Goal: Transaction & Acquisition: Purchase product/service

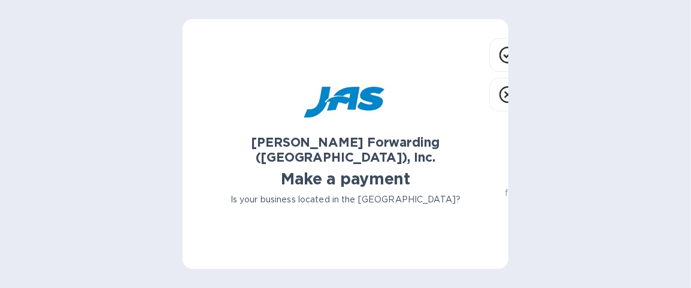
click at [584, 153] on div "[PERSON_NAME] Forwarding ([GEOGRAPHIC_DATA]), Inc. Make a payment Is your busin…" at bounding box center [345, 144] width 691 height 288
click at [426, 50] on div "[PERSON_NAME] Forwarding ([GEOGRAPHIC_DATA]), Inc. Make a payment Is your busin…" at bounding box center [345, 148] width 287 height 221
drag, startPoint x: 302, startPoint y: 43, endPoint x: 350, endPoint y: 36, distance: 47.8
click at [219, 21] on div "[PERSON_NAME] Forwarding ([GEOGRAPHIC_DATA]), Inc. Make a payment Is your busin…" at bounding box center [346, 144] width 326 height 250
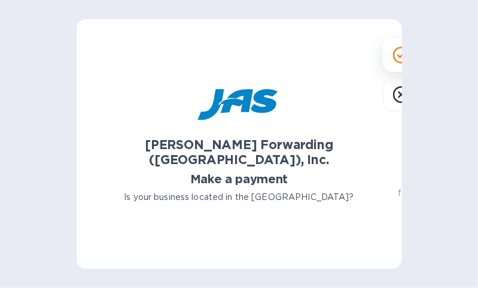
click at [393, 63] on icon at bounding box center [401, 55] width 17 height 17
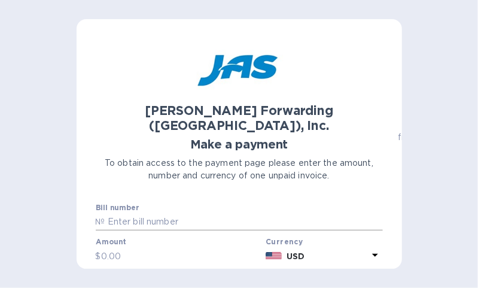
click at [101, 215] on p "№" at bounding box center [101, 221] width 10 height 13
click at [196, 213] on input "text" at bounding box center [244, 222] width 278 height 18
type input "SEA503408779"
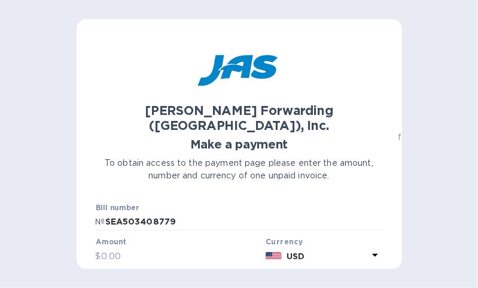
click at [129, 247] on input "text" at bounding box center [181, 256] width 160 height 18
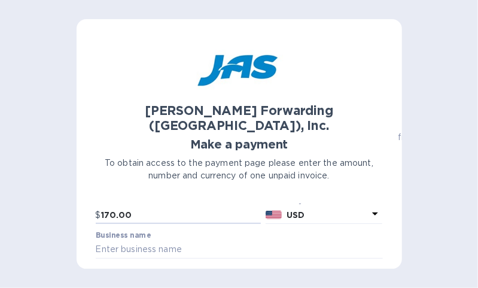
scroll to position [60, 0]
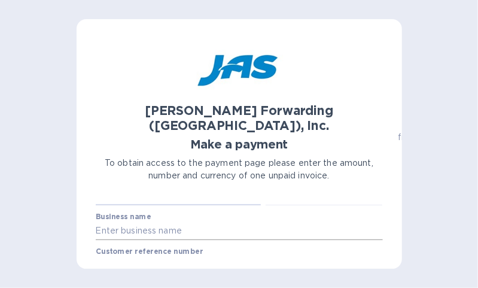
type input "170.00"
click at [105, 222] on input "text" at bounding box center [239, 231] width 287 height 18
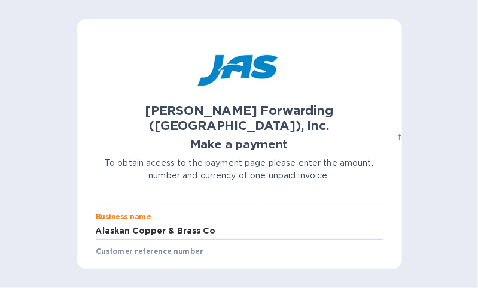
type input "Alaskan Copper & Brass Co"
click at [116, 248] on label "Customer reference number" at bounding box center [149, 251] width 107 height 7
click at [113, 257] on input "text" at bounding box center [239, 266] width 287 height 18
type input "S"
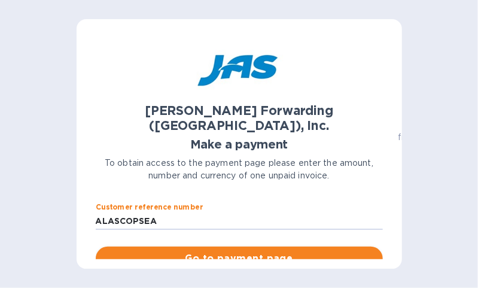
scroll to position [120, 0]
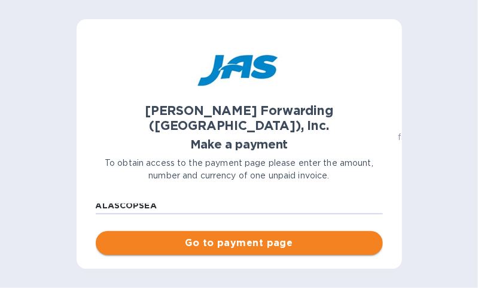
type input "ALASCOPSEA"
click at [229, 236] on span "Go to payment page" at bounding box center [239, 243] width 268 height 14
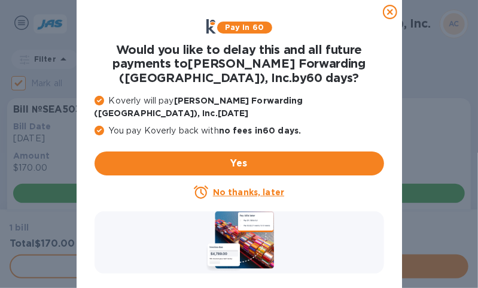
click at [230, 187] on u "No thanks, later" at bounding box center [248, 192] width 71 height 10
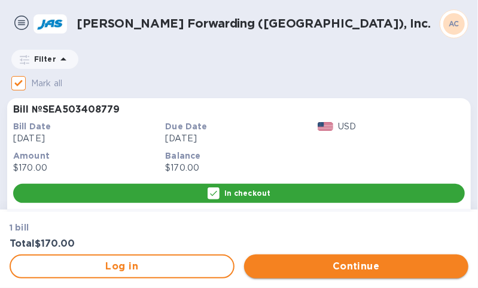
click at [354, 268] on span "Continue" at bounding box center [357, 266] width 206 height 14
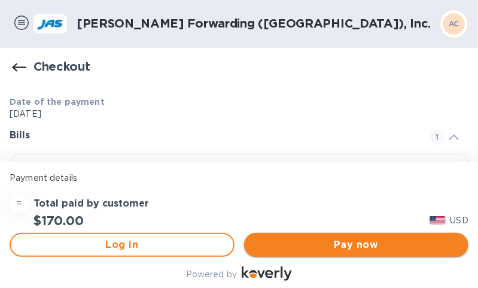
click at [339, 244] on span "Pay now" at bounding box center [357, 245] width 206 height 14
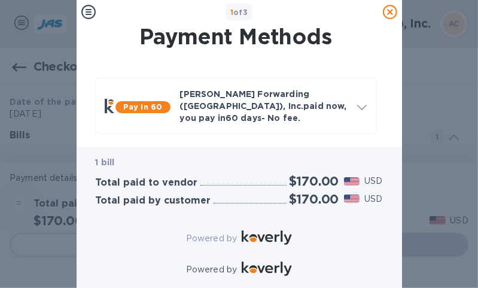
click at [247, 13] on b "1 of 3" at bounding box center [239, 12] width 18 height 9
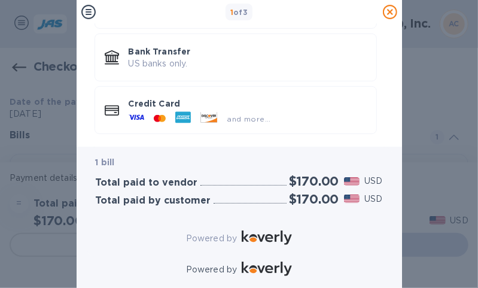
scroll to position [159, 0]
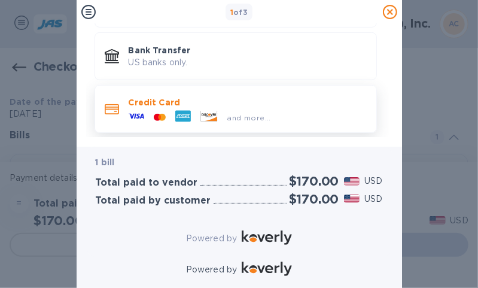
click at [140, 114] on icon at bounding box center [137, 116] width 16 height 5
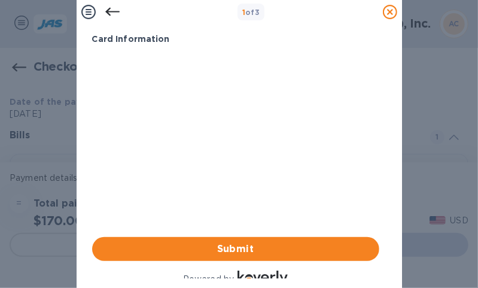
scroll to position [29, 0]
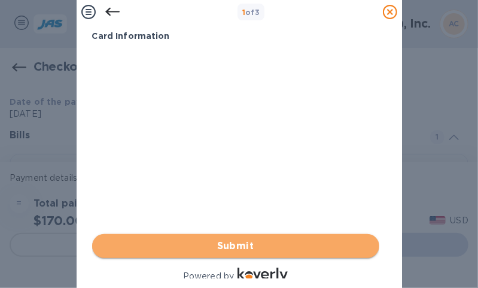
click at [238, 245] on span "Submit" at bounding box center [236, 246] width 268 height 14
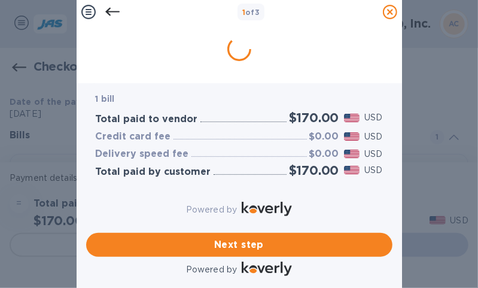
scroll to position [0, 0]
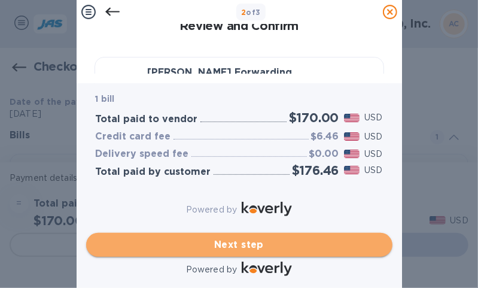
click at [241, 238] on span "Next step" at bounding box center [239, 245] width 287 height 14
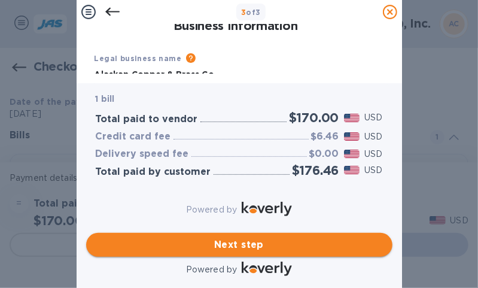
click at [248, 238] on span "Next step" at bounding box center [239, 245] width 287 height 14
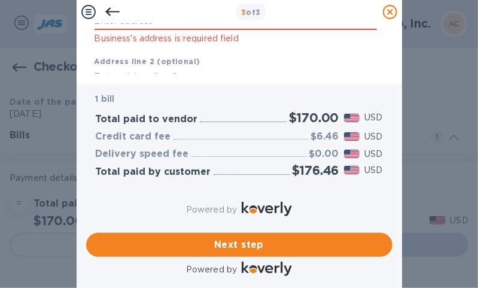
scroll to position [80, 0]
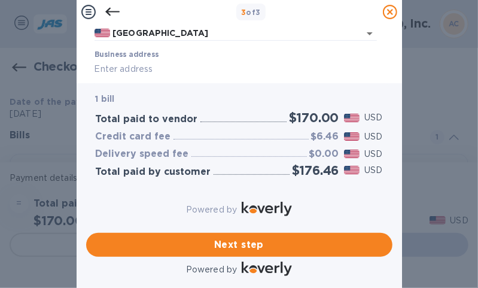
click at [108, 49] on div "Business address Business's address is required field" at bounding box center [236, 71] width 292 height 53
click at [103, 54] on label "Business address" at bounding box center [127, 54] width 64 height 7
click at [103, 60] on input "Business address" at bounding box center [236, 69] width 283 height 18
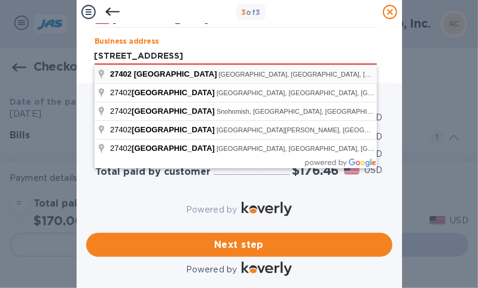
type input "[STREET_ADDRESS]"
type input "Kent"
type input "WA"
type input "98032"
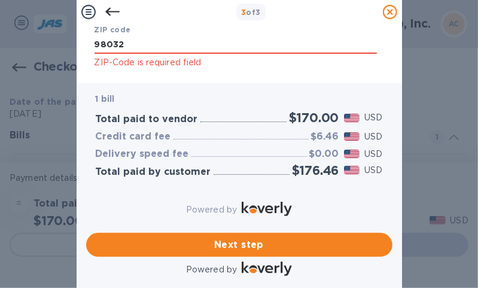
scroll to position [319, 0]
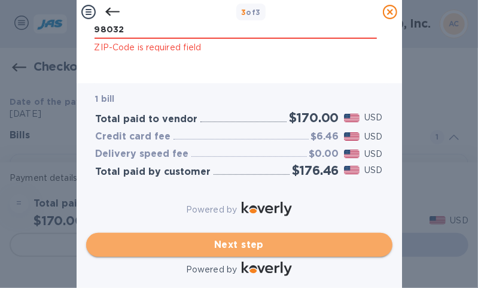
click at [245, 238] on span "Next step" at bounding box center [239, 245] width 287 height 14
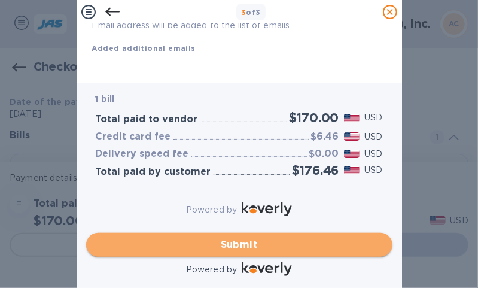
click at [249, 238] on span "Submit" at bounding box center [239, 245] width 287 height 14
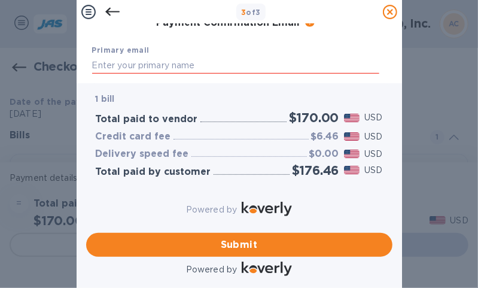
scroll to position [269, 0]
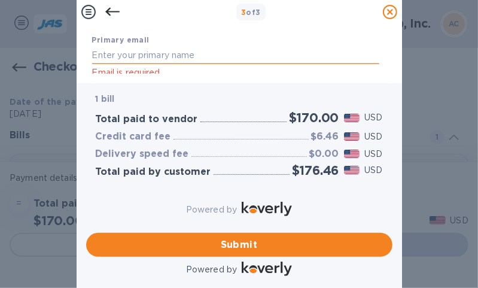
click at [118, 55] on input "text" at bounding box center [235, 55] width 287 height 18
type input "[EMAIL_ADDRESS][DOMAIN_NAME]"
type input "[PERSON_NAME]"
type input "2064235477"
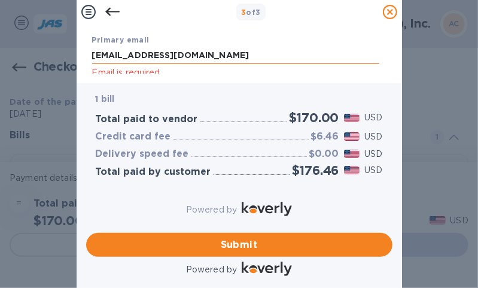
type input "[EMAIL_ADDRESS][DOMAIN_NAME]"
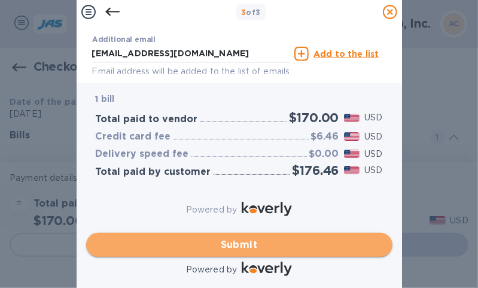
click at [235, 233] on button "Submit" at bounding box center [239, 245] width 306 height 24
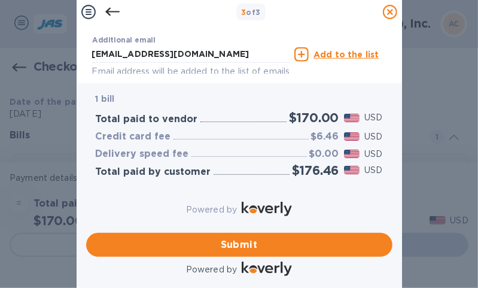
click at [303, 54] on icon at bounding box center [301, 54] width 14 height 14
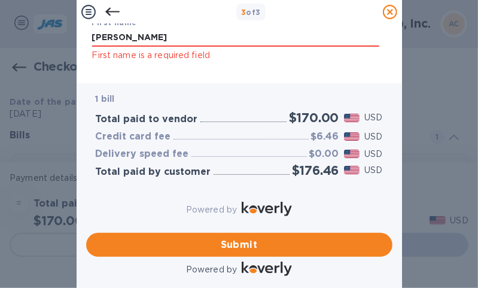
scroll to position [117, 0]
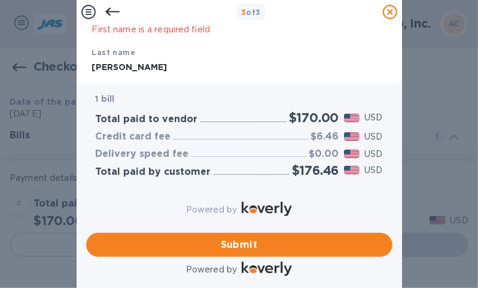
click at [116, 28] on p "First name is a required field" at bounding box center [235, 30] width 287 height 14
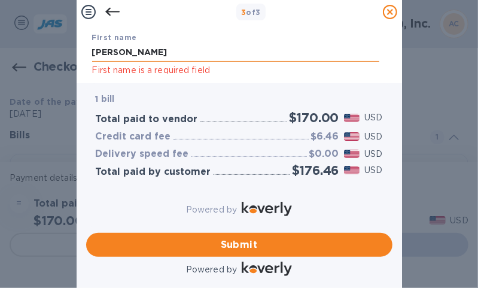
scroll to position [57, 0]
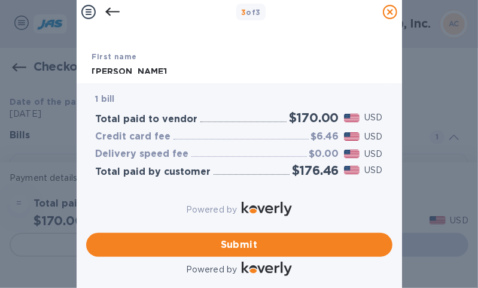
click at [117, 50] on div "First name [PERSON_NAME] First name is a required field" at bounding box center [235, 73] width 297 height 56
click at [124, 53] on b "First name" at bounding box center [114, 56] width 45 height 9
click at [132, 53] on b "First name" at bounding box center [114, 56] width 45 height 9
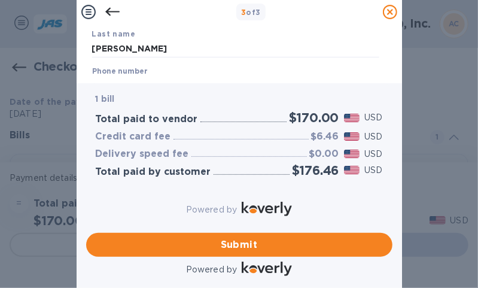
scroll to position [117, 0]
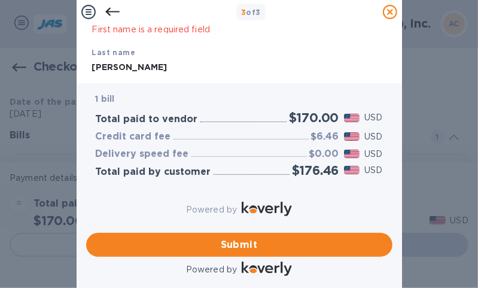
click at [388, 34] on div "Payment Contact Information First name [PERSON_NAME] First name is a required f…" at bounding box center [239, 49] width 306 height 50
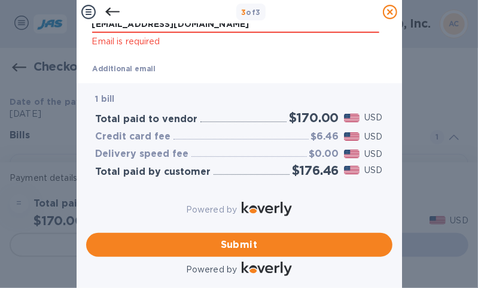
scroll to position [254, 0]
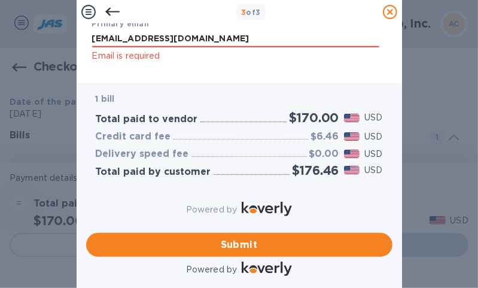
click at [148, 56] on p "Email is required" at bounding box center [235, 56] width 287 height 14
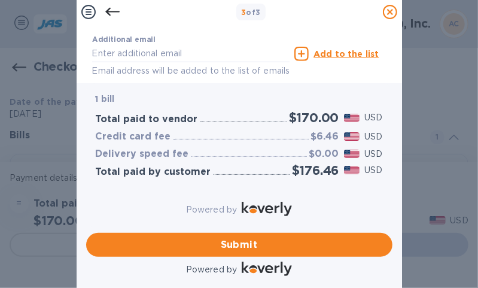
scroll to position [302, 0]
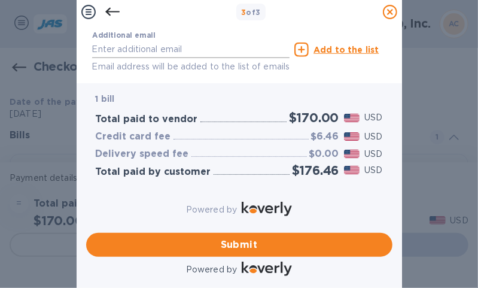
click at [104, 47] on input "text" at bounding box center [191, 50] width 198 height 18
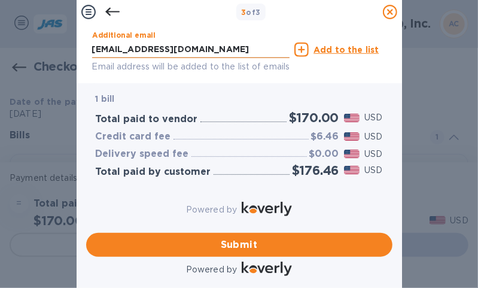
type input "[EMAIL_ADDRESS][DOMAIN_NAME]"
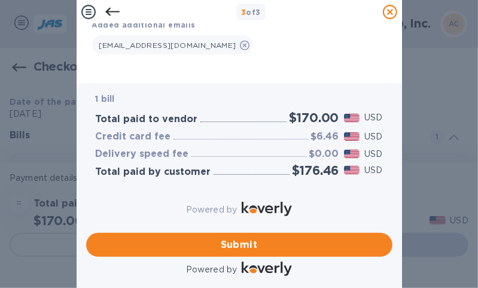
scroll to position [390, 0]
click at [244, 238] on span "Submit" at bounding box center [239, 245] width 287 height 14
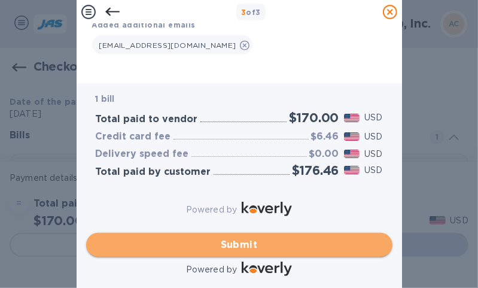
click at [241, 238] on span "Submit" at bounding box center [239, 245] width 287 height 14
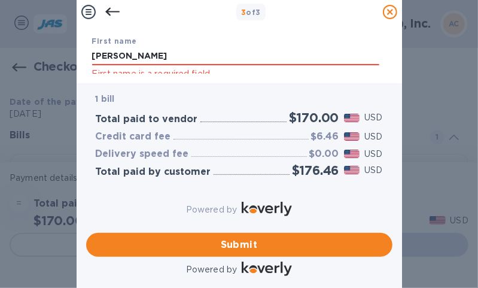
scroll to position [68, 0]
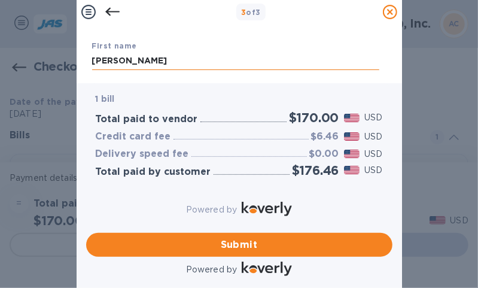
drag, startPoint x: 388, startPoint y: 26, endPoint x: 122, endPoint y: 58, distance: 268.8
click at [121, 58] on input "[PERSON_NAME]" at bounding box center [235, 61] width 287 height 18
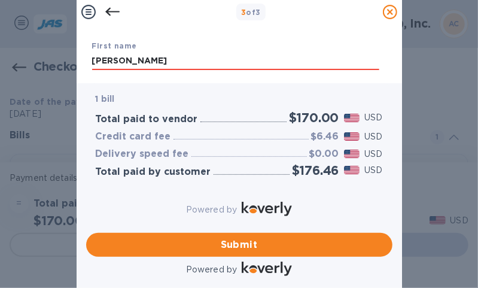
drag, startPoint x: 387, startPoint y: 32, endPoint x: 385, endPoint y: 40, distance: 8.1
click at [385, 40] on div "Payment Contact Information First name [PERSON_NAME] First name is a required f…" at bounding box center [239, 49] width 306 height 50
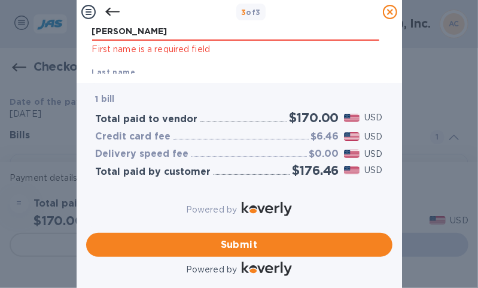
scroll to position [112, 0]
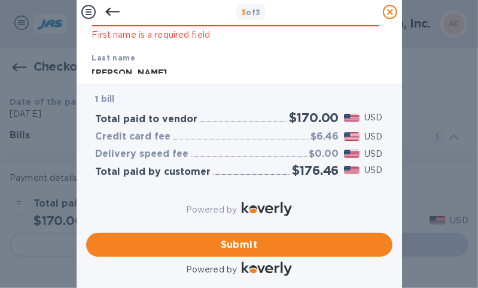
click at [196, 36] on p "First name is a required field" at bounding box center [235, 35] width 287 height 14
click at [211, 35] on p "First name is a required field" at bounding box center [235, 35] width 287 height 14
click at [105, 10] on icon at bounding box center [112, 12] width 14 height 14
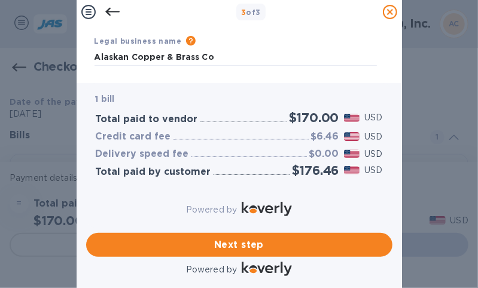
scroll to position [0, 0]
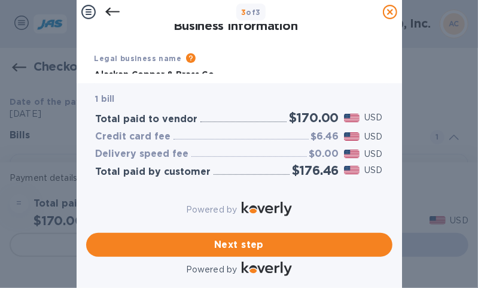
click at [169, 59] on b "Legal business name" at bounding box center [138, 58] width 87 height 9
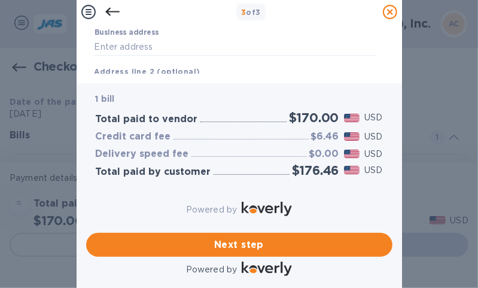
scroll to position [108, 0]
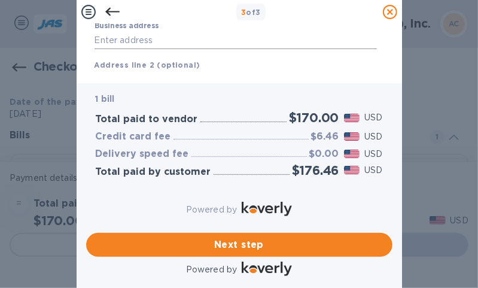
click at [107, 43] on input "Business address" at bounding box center [236, 40] width 283 height 18
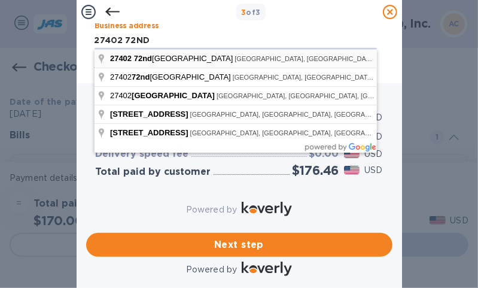
type input "[STREET_ADDRESS]"
type input "Kent"
type input "WA"
type input "98032"
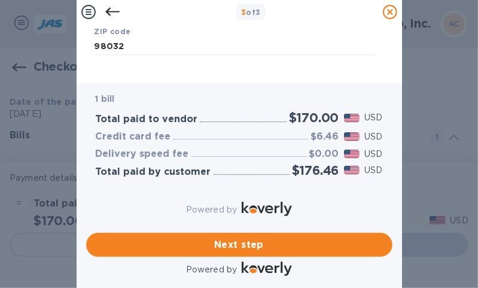
scroll to position [272, 0]
click at [243, 238] on span "Next step" at bounding box center [239, 245] width 287 height 14
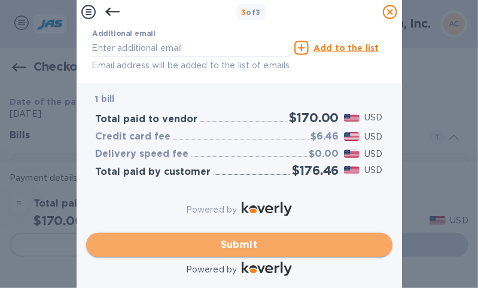
click at [241, 238] on span "Submit" at bounding box center [239, 245] width 287 height 14
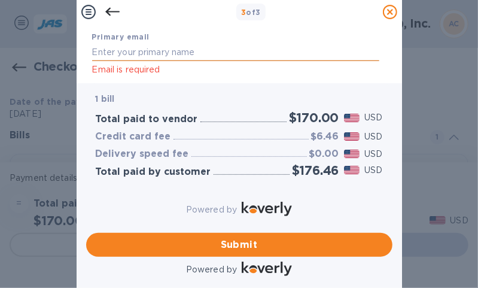
click at [111, 52] on input "text" at bounding box center [235, 52] width 287 height 18
type input "[EMAIL_ADDRESS][DOMAIN_NAME]"
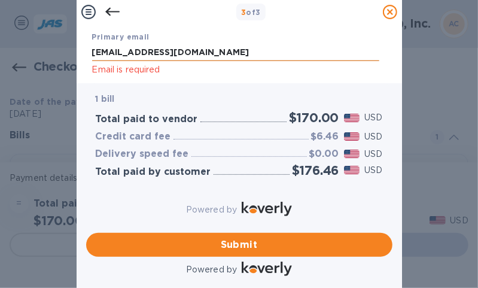
type input "[PERSON_NAME]"
type input "2064235477"
click at [389, 54] on div "Payment Contact Information First name [PERSON_NAME] First name is a required f…" at bounding box center [239, 49] width 306 height 50
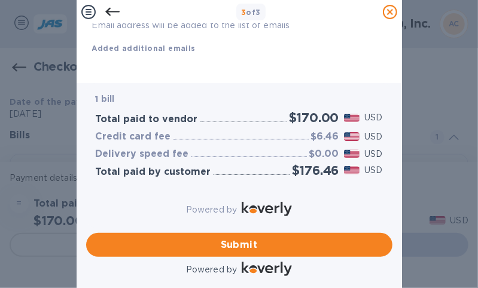
scroll to position [397, 0]
click at [239, 238] on span "Submit" at bounding box center [239, 245] width 287 height 14
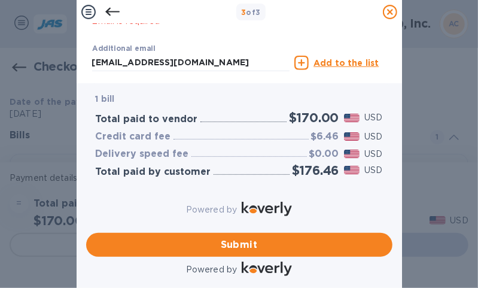
scroll to position [302, 0]
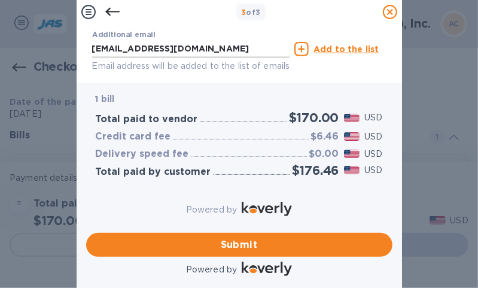
click at [224, 50] on input "[EMAIL_ADDRESS][DOMAIN_NAME]" at bounding box center [191, 49] width 198 height 18
type input "[EMAIL_ADDRESS][DOMAIN_NAME]"
click at [333, 48] on u "Add to the list" at bounding box center [346, 49] width 65 height 10
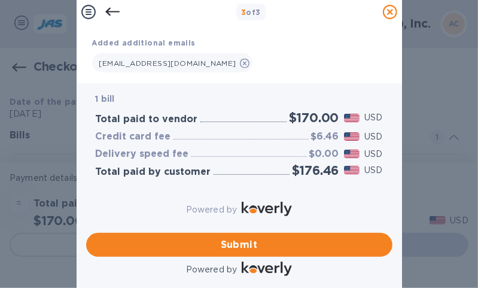
scroll to position [330, 0]
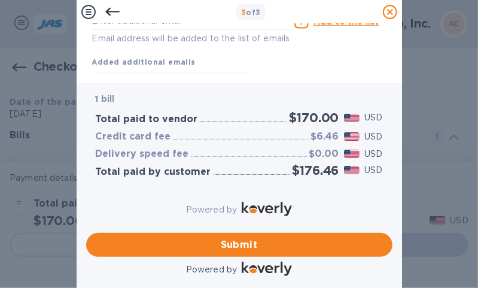
click at [249, 42] on p "Email address will be added to the list of emails" at bounding box center [191, 39] width 198 height 14
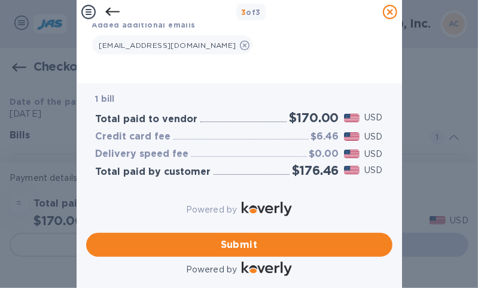
scroll to position [390, 0]
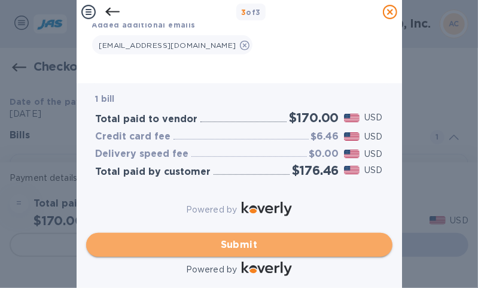
click at [236, 233] on button "Submit" at bounding box center [239, 245] width 306 height 24
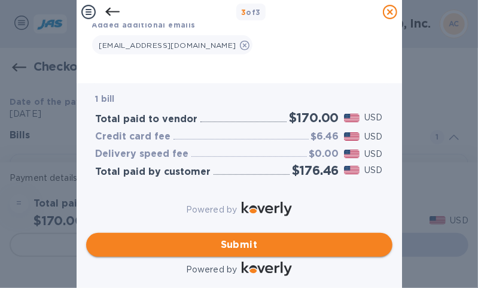
click at [236, 233] on button "Submit" at bounding box center [239, 245] width 306 height 24
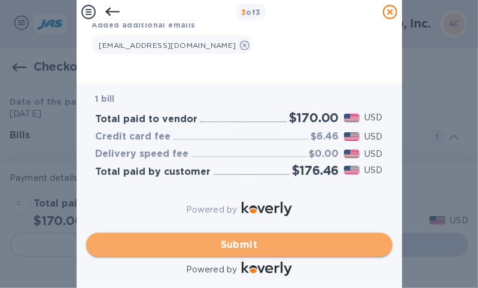
click at [235, 233] on button "Submit" at bounding box center [239, 245] width 306 height 24
